Goal: Task Accomplishment & Management: Manage account settings

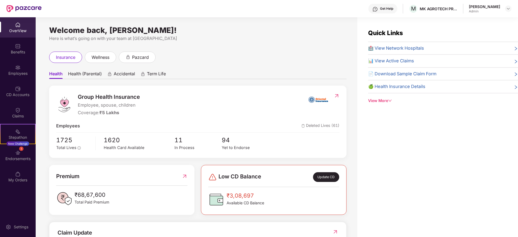
click at [238, 51] on div "Welcome back, [PERSON_NAME]! Here is what’s going on with your team at Pazcare …" at bounding box center [197, 130] width 322 height 226
click at [20, 75] on div "Employees" at bounding box center [18, 73] width 36 height 5
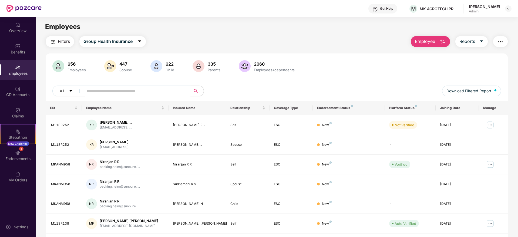
click at [125, 91] on input "text" at bounding box center [134, 91] width 97 height 8
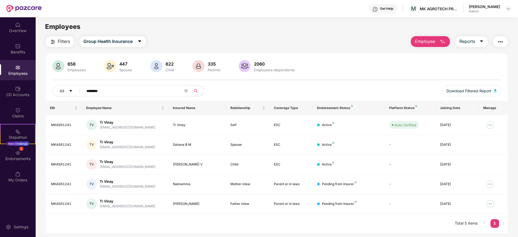
scroll to position [17, 0]
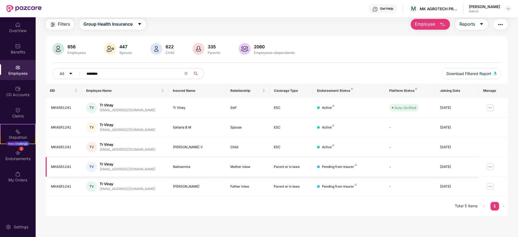
type input "********"
click at [490, 166] on img at bounding box center [490, 167] width 9 height 9
click at [437, 46] on div "656 Employees 447 Spouse 622 Child 335 Parents 2060 Employees+dependents" at bounding box center [276, 49] width 449 height 13
click at [509, 7] on img at bounding box center [508, 8] width 4 height 4
click at [463, 33] on div "Switch Company" at bounding box center [483, 32] width 70 height 11
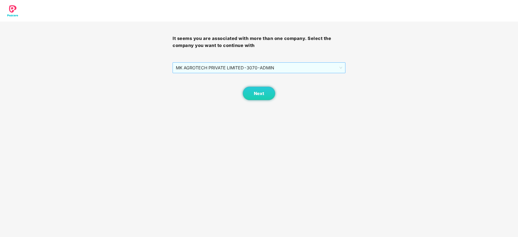
click at [281, 71] on span "MK AGROTECH PRIVATE LIMITED - 3070 - ADMIN" at bounding box center [259, 68] width 166 height 10
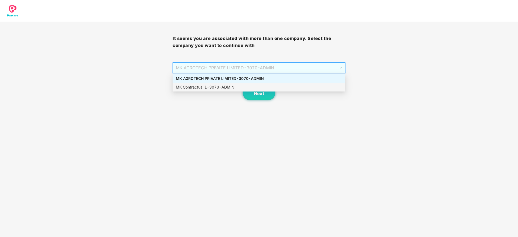
click at [257, 86] on div "MK Contractual 1 - 3070 - ADMIN" at bounding box center [259, 87] width 166 height 6
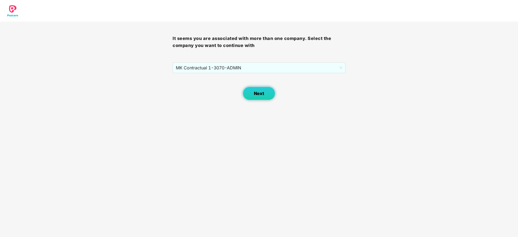
click at [266, 92] on button "Next" at bounding box center [259, 94] width 32 height 14
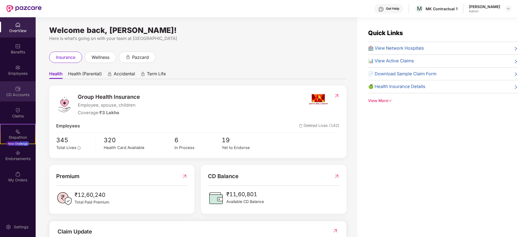
click at [18, 93] on div "CD Accounts" at bounding box center [18, 94] width 36 height 5
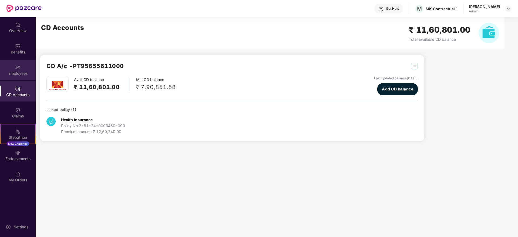
click at [21, 65] on div "Employees" at bounding box center [18, 70] width 36 height 20
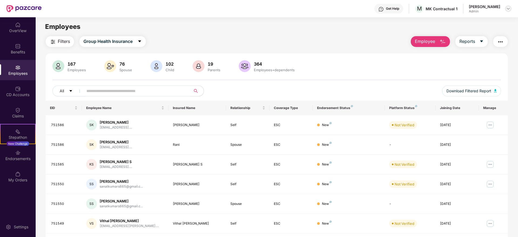
click at [508, 8] on img at bounding box center [508, 8] width 4 height 4
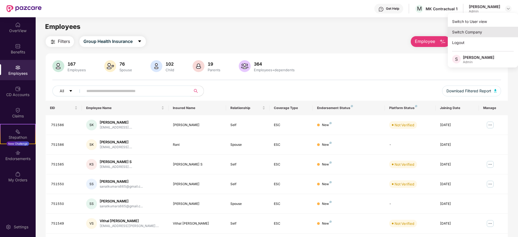
click at [469, 32] on div "Switch Company" at bounding box center [483, 32] width 70 height 11
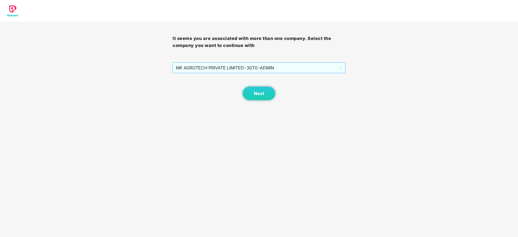
click at [290, 68] on span "MK AGROTECH PRIVATE LIMITED - 3070 - ADMIN" at bounding box center [259, 68] width 166 height 10
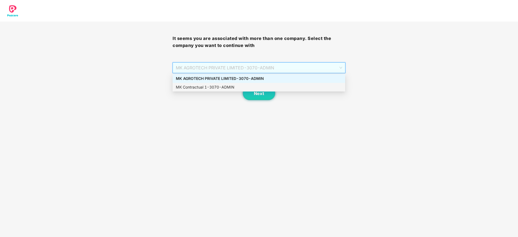
click at [266, 86] on div "MK Contractual 1 - 3070 - ADMIN" at bounding box center [259, 87] width 166 height 6
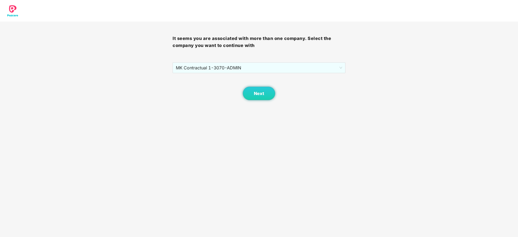
drag, startPoint x: 263, startPoint y: 89, endPoint x: 227, endPoint y: 111, distance: 42.4
click at [227, 111] on body "It seems you are associated with more than one company. Select the company you …" at bounding box center [259, 118] width 518 height 237
click at [269, 94] on button "Next" at bounding box center [259, 94] width 32 height 14
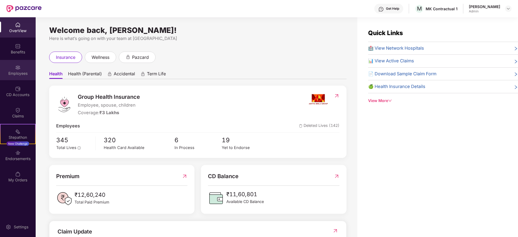
click at [18, 64] on div "Employees" at bounding box center [18, 70] width 36 height 20
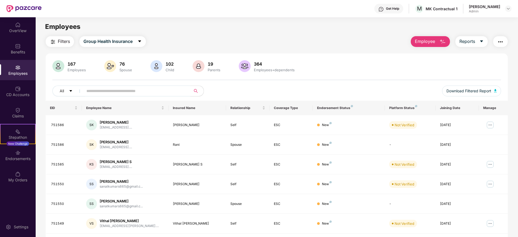
click at [445, 40] on img "button" at bounding box center [443, 42] width 6 height 6
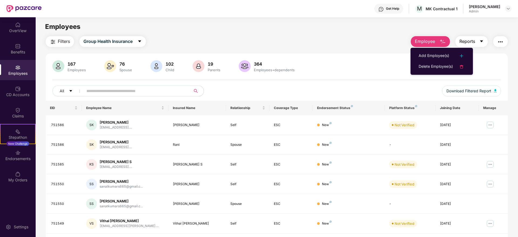
click at [480, 39] on icon "caret-down" at bounding box center [482, 41] width 4 height 4
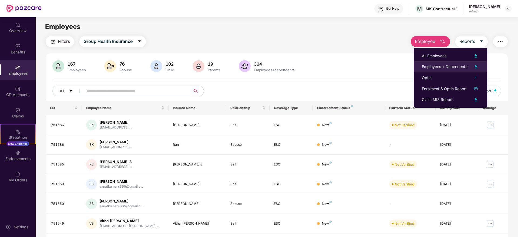
click at [440, 65] on div "Employees + Dependents" at bounding box center [444, 67] width 45 height 6
